Goal: Task Accomplishment & Management: Complete application form

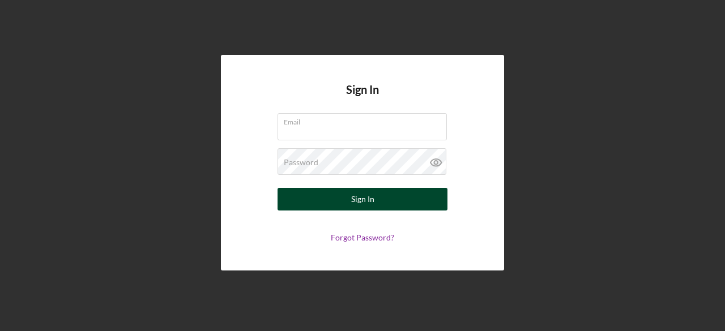
type input "[EMAIL_ADDRESS][DOMAIN_NAME]"
click at [348, 195] on button "Sign In" at bounding box center [363, 199] width 170 height 23
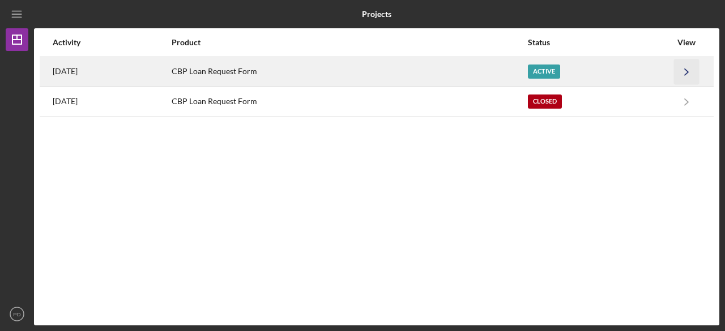
click at [690, 73] on icon "Icon/Navigate" at bounding box center [686, 71] width 25 height 25
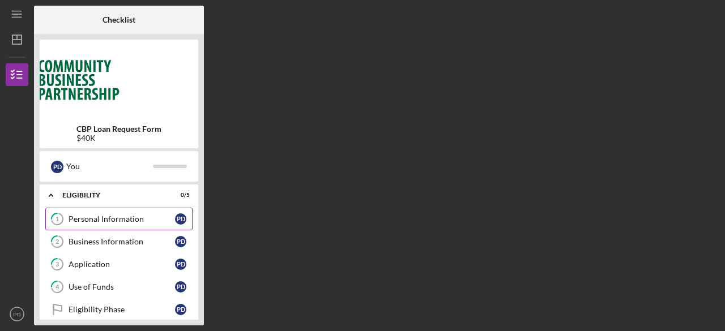
click at [109, 220] on div "Personal Information" at bounding box center [122, 219] width 106 height 9
